Goal: Check status: Check status

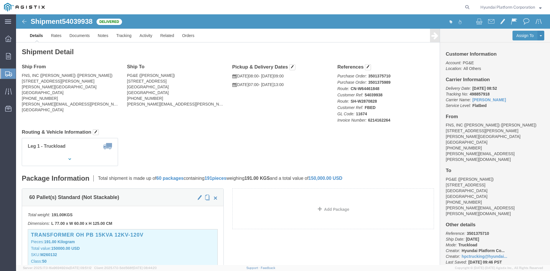
click at [0, 0] on span "Shipment Manager" at bounding box center [0, 0] width 0 height 0
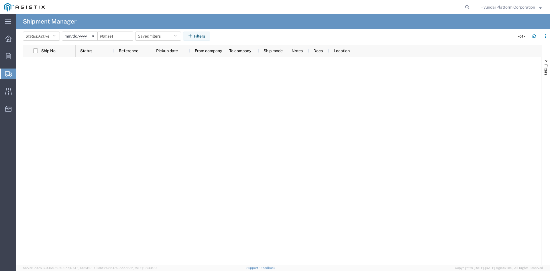
click at [45, 31] on header "Status: Active Active All Approved Booked Canceled Delivered Denied New On Hold…" at bounding box center [286, 37] width 527 height 16
click at [47, 34] on span "Active" at bounding box center [43, 36] width 11 height 5
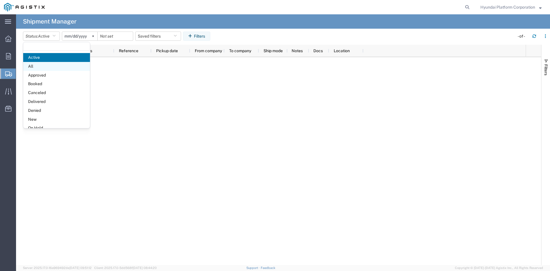
click at [50, 67] on span "All" at bounding box center [56, 66] width 67 height 9
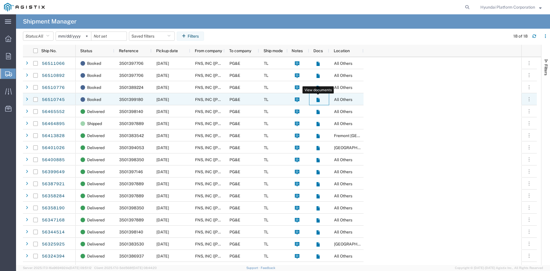
click at [317, 99] on icon at bounding box center [317, 100] width 3 height 4
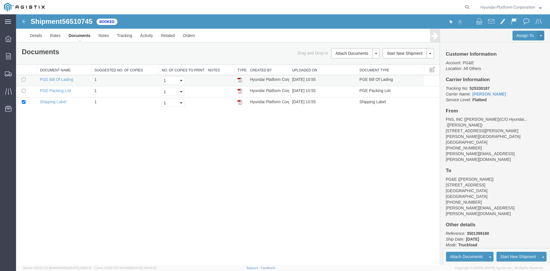
click at [240, 81] on img at bounding box center [240, 79] width 5 height 5
